Goal: Entertainment & Leisure: Consume media (video, audio)

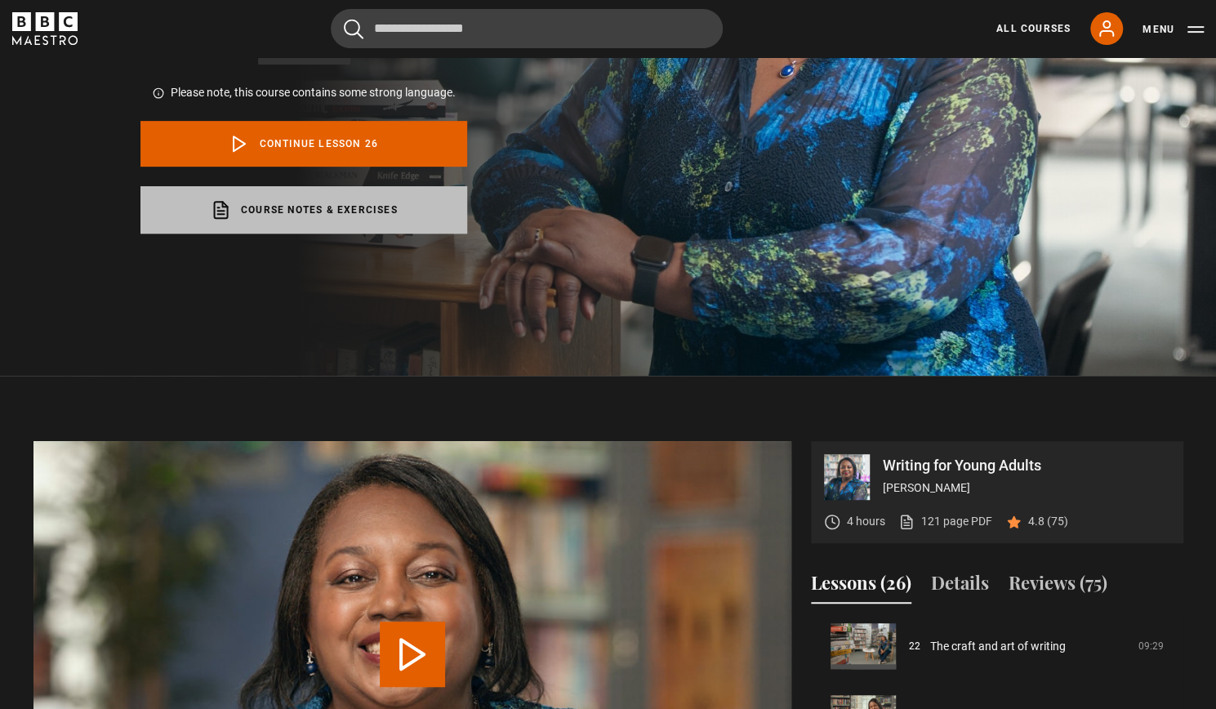
scroll to position [490, 0]
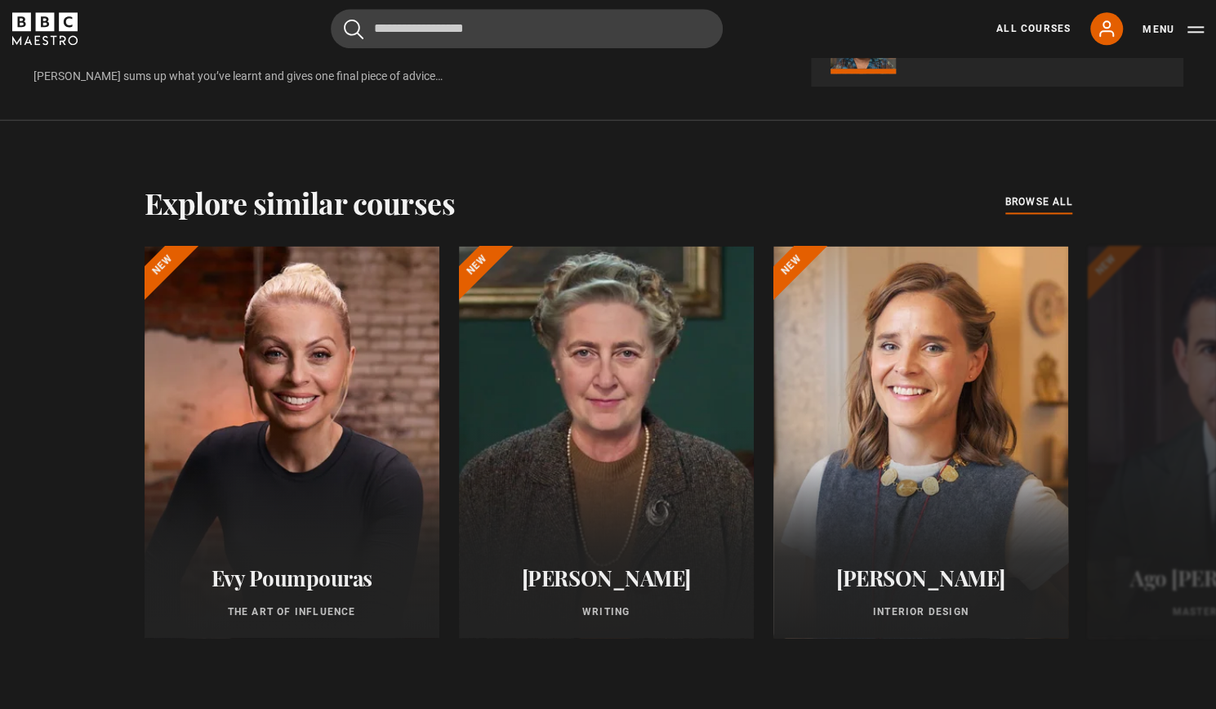
scroll to position [1252, 0]
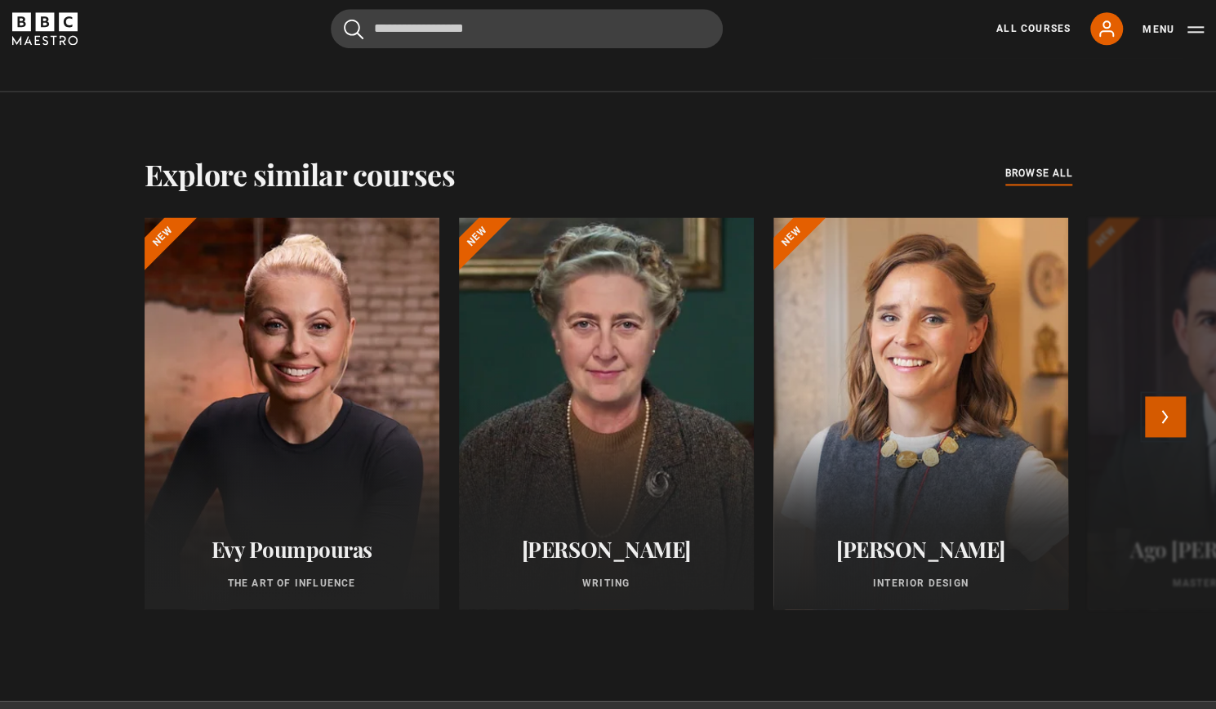
click at [1168, 410] on button "Next" at bounding box center [1165, 416] width 41 height 41
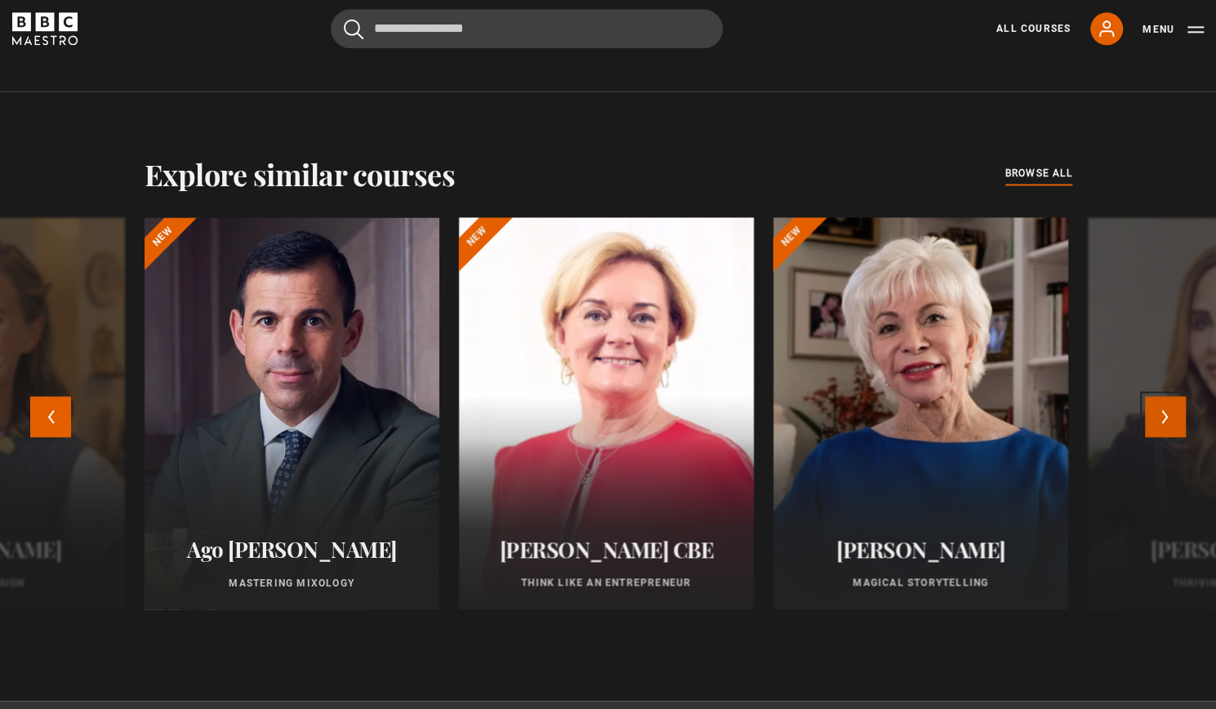
click at [1171, 412] on button "Next" at bounding box center [1165, 416] width 41 height 41
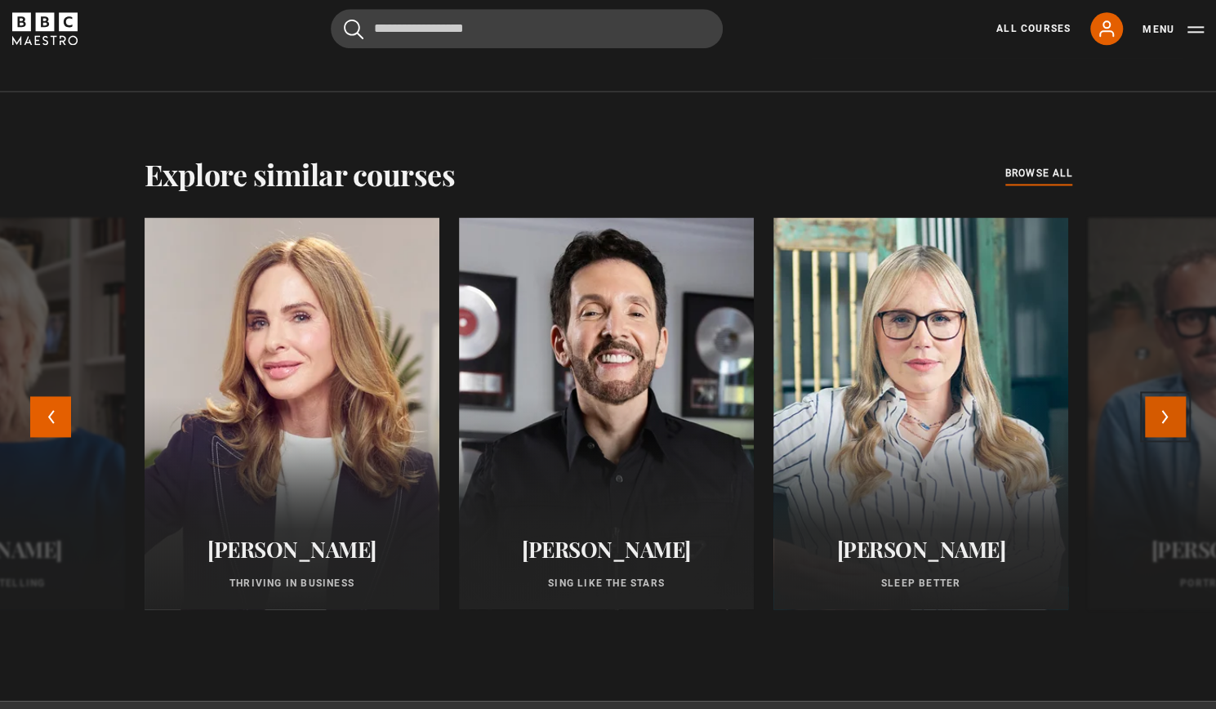
click at [1171, 414] on button "Next" at bounding box center [1165, 416] width 41 height 41
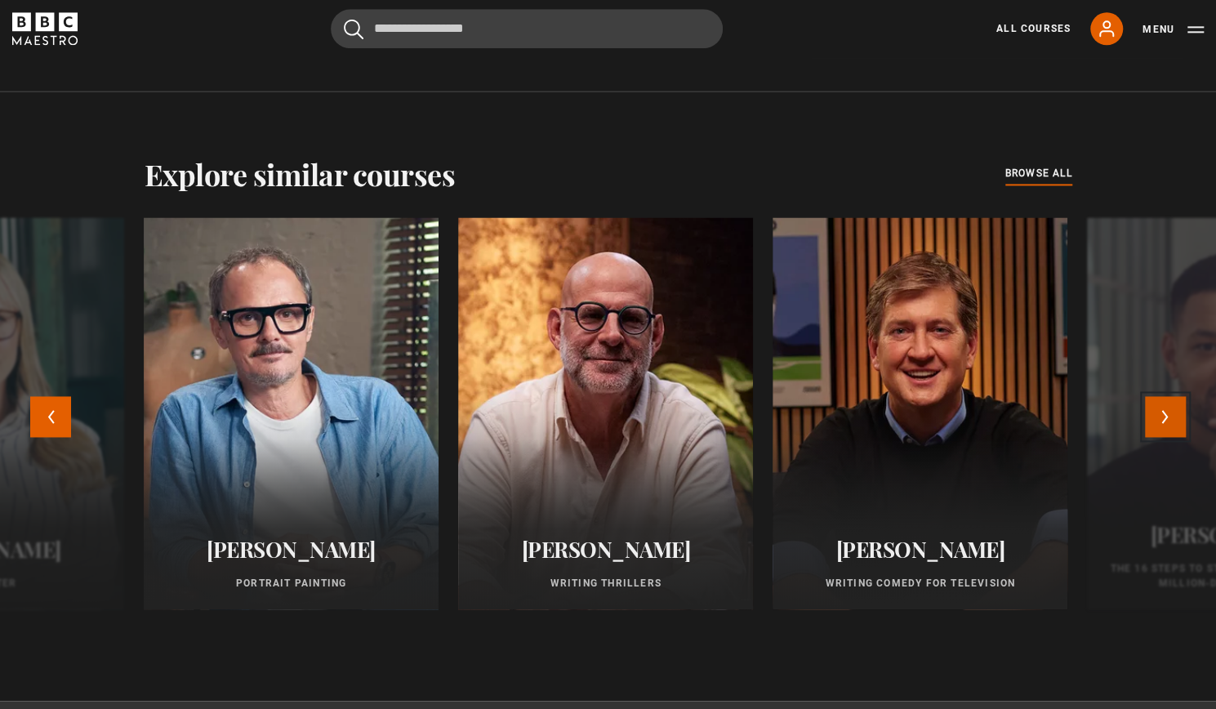
click at [1168, 412] on button "Next" at bounding box center [1165, 416] width 41 height 41
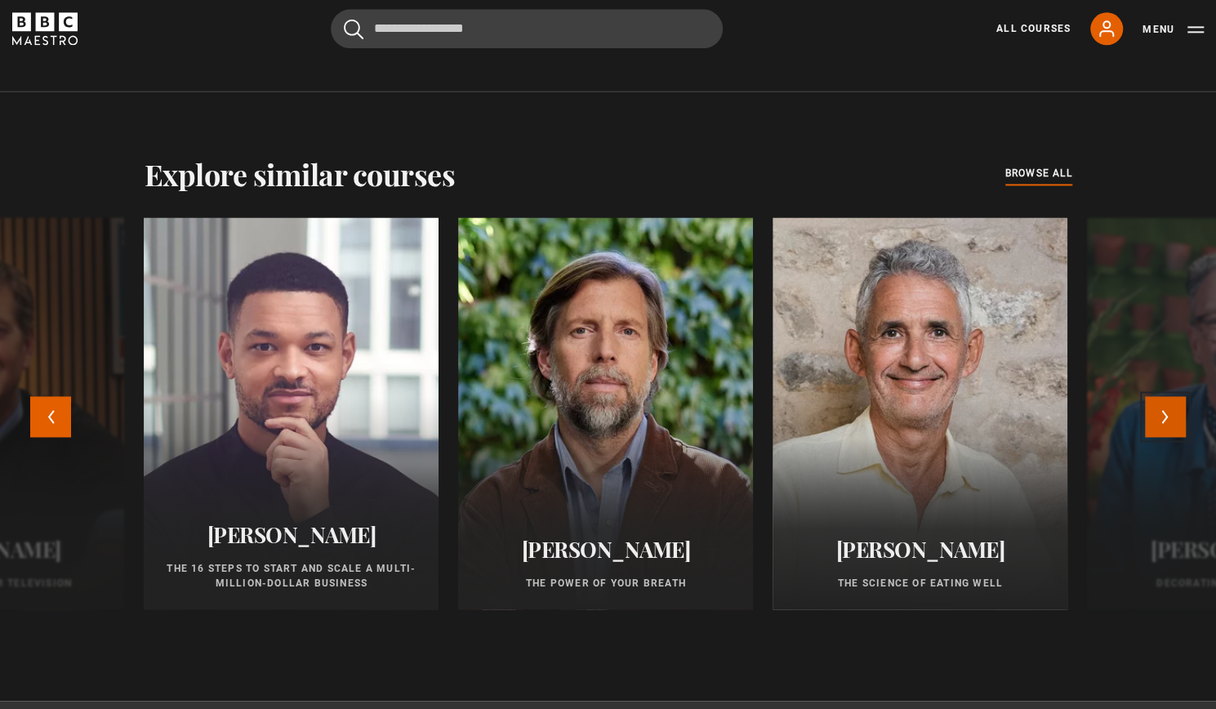
click at [1167, 414] on button "Next" at bounding box center [1165, 416] width 41 height 41
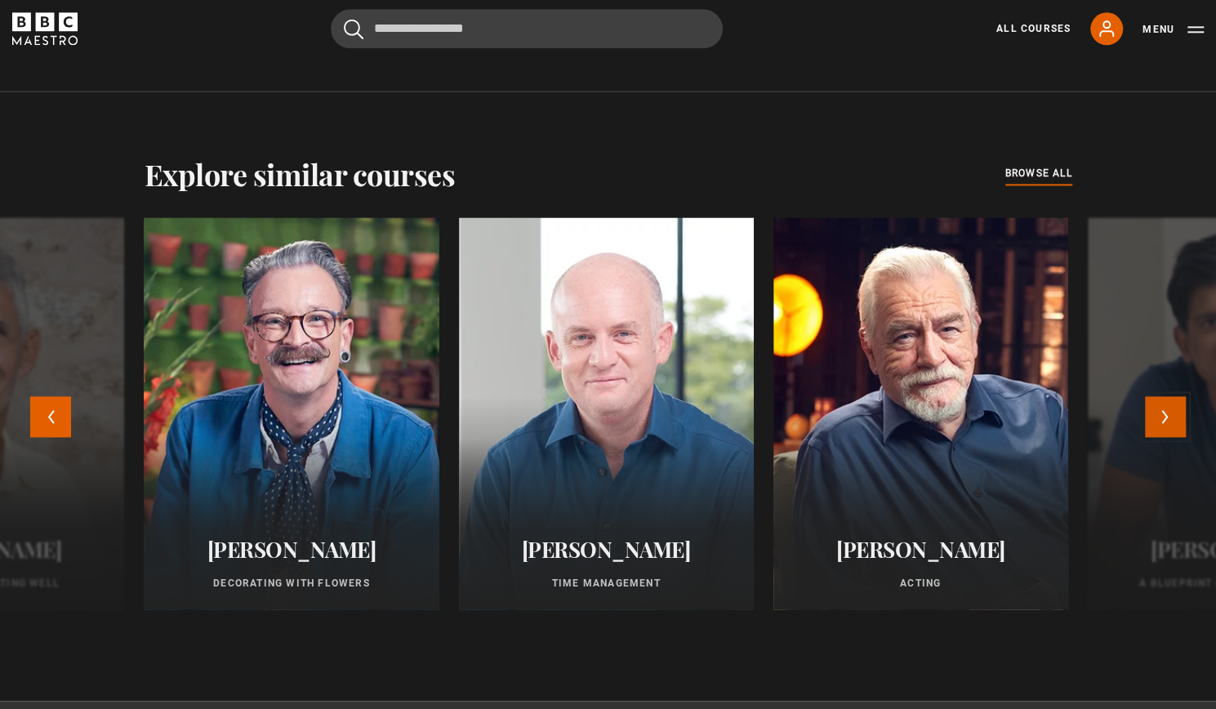
click at [1169, 411] on button "Next" at bounding box center [1165, 416] width 41 height 41
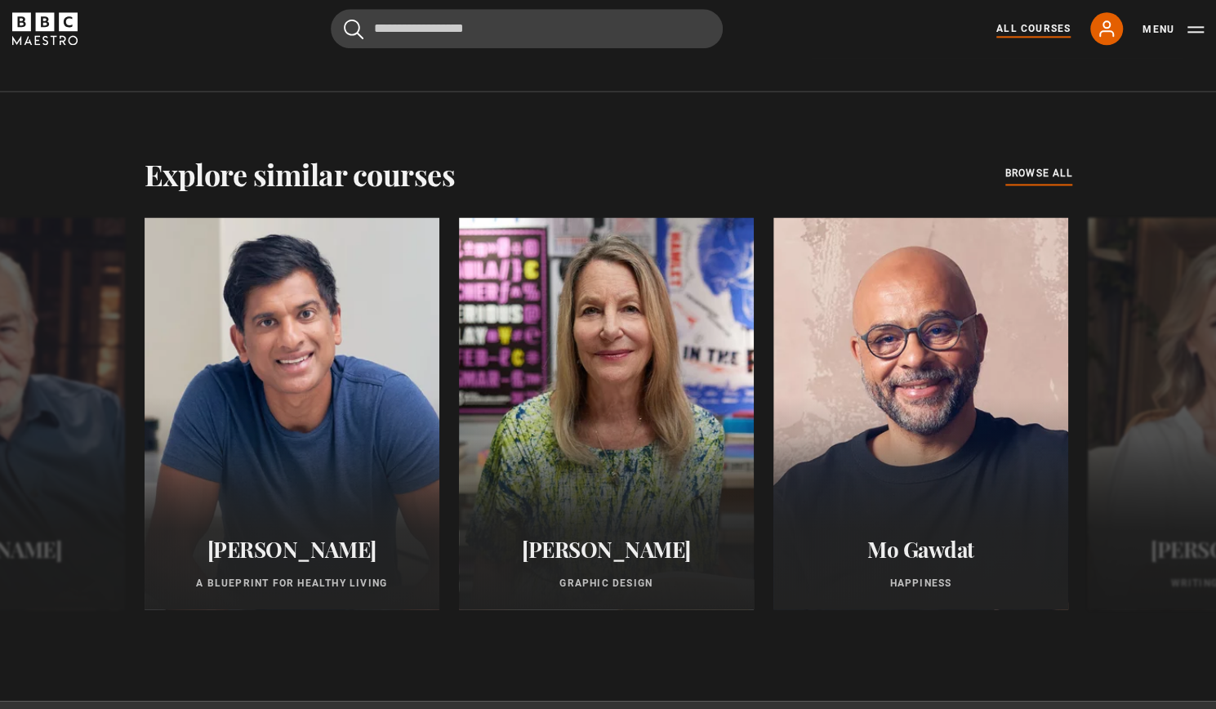
click at [1038, 25] on link "All Courses" at bounding box center [1033, 28] width 74 height 15
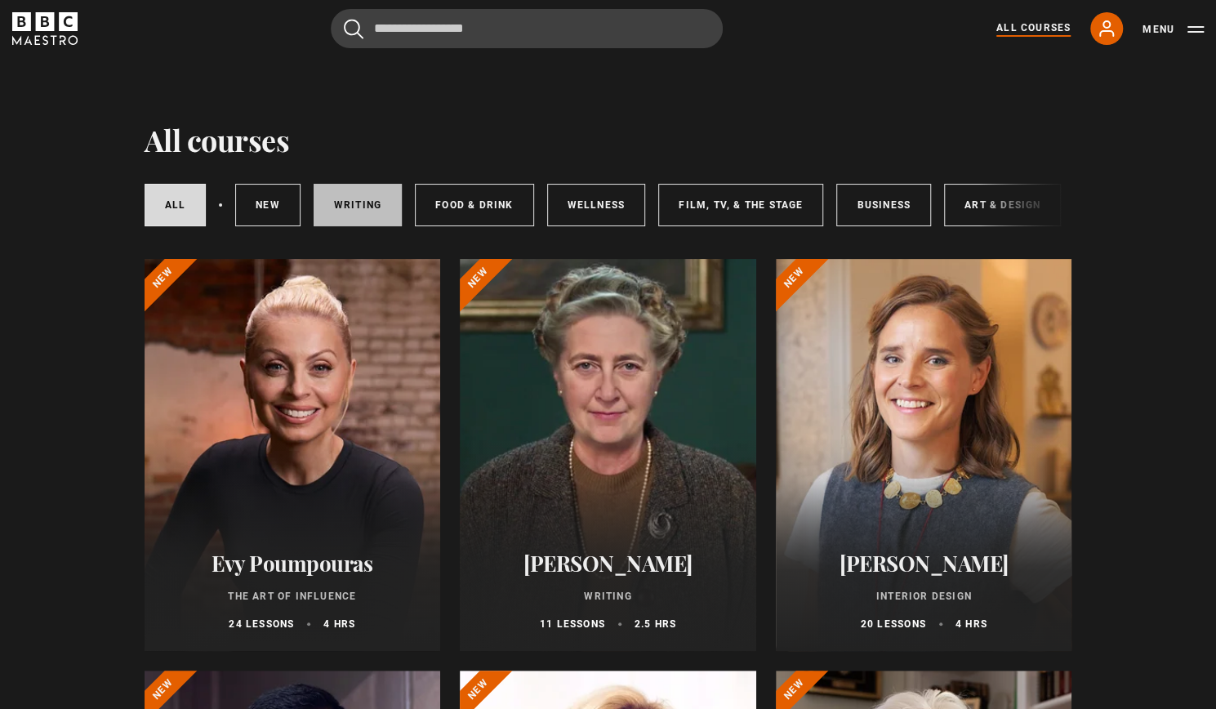
click at [363, 203] on link "Writing" at bounding box center [358, 205] width 88 height 42
